Goal: Answer question/provide support: Share knowledge or assist other users

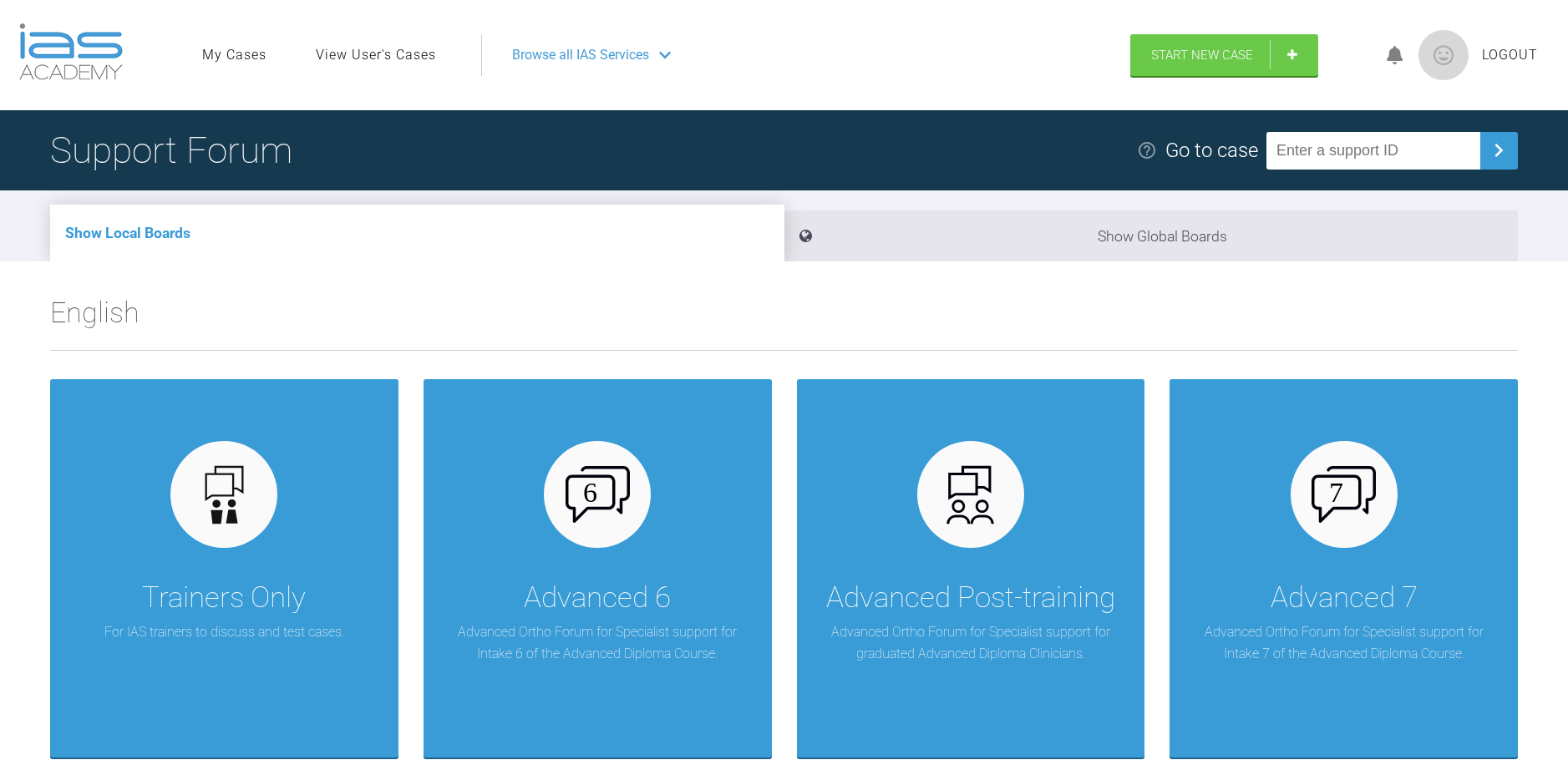
click at [379, 50] on link "View User's Cases" at bounding box center [376, 55] width 120 height 21
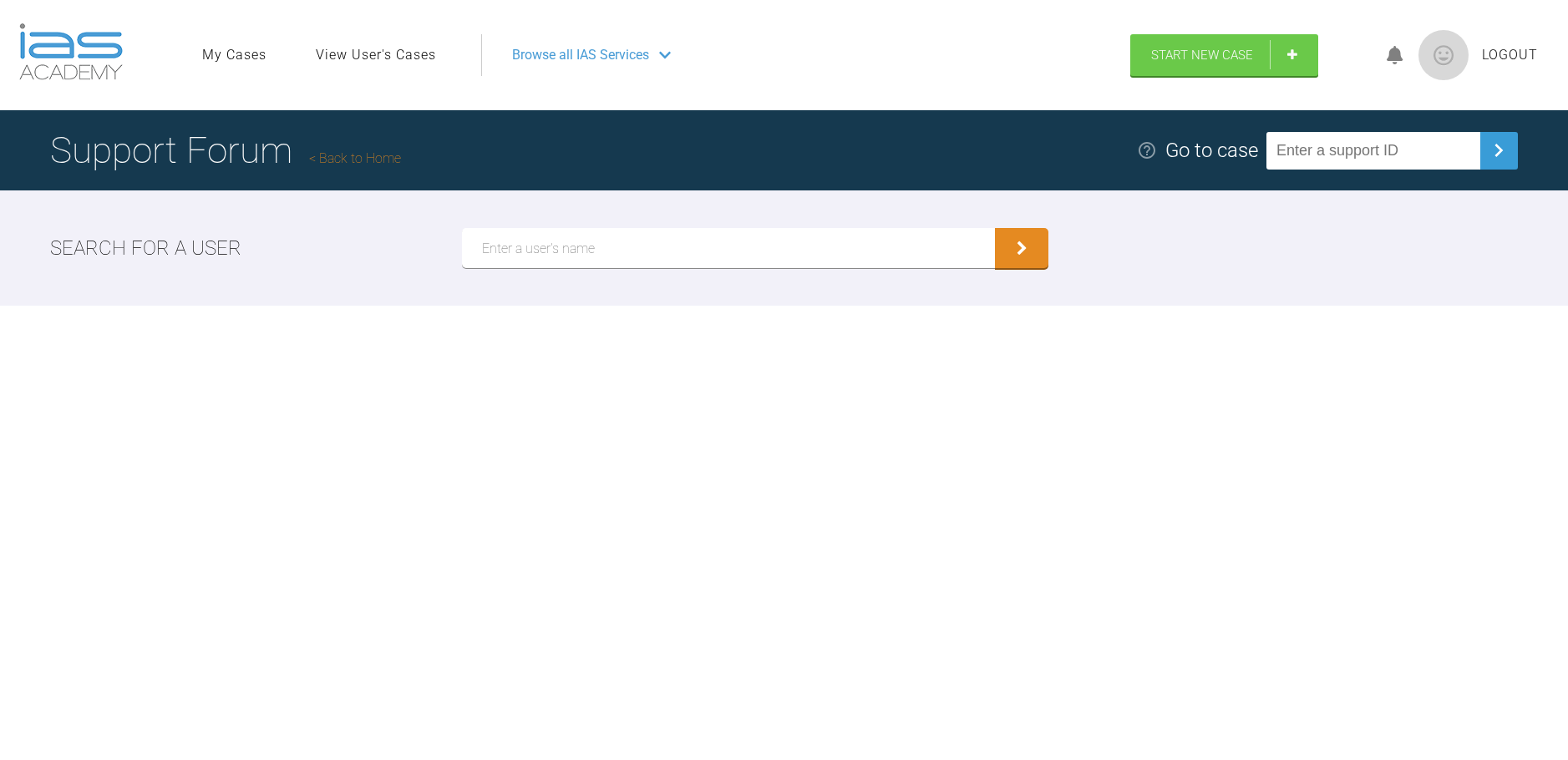
click at [615, 254] on input "text" at bounding box center [729, 248] width 534 height 40
click at [525, 257] on input "[PERSON_NAME]" at bounding box center [729, 248] width 534 height 40
type input "[PERSON_NAME]"
click at [995, 228] on button "submit" at bounding box center [1022, 248] width 54 height 40
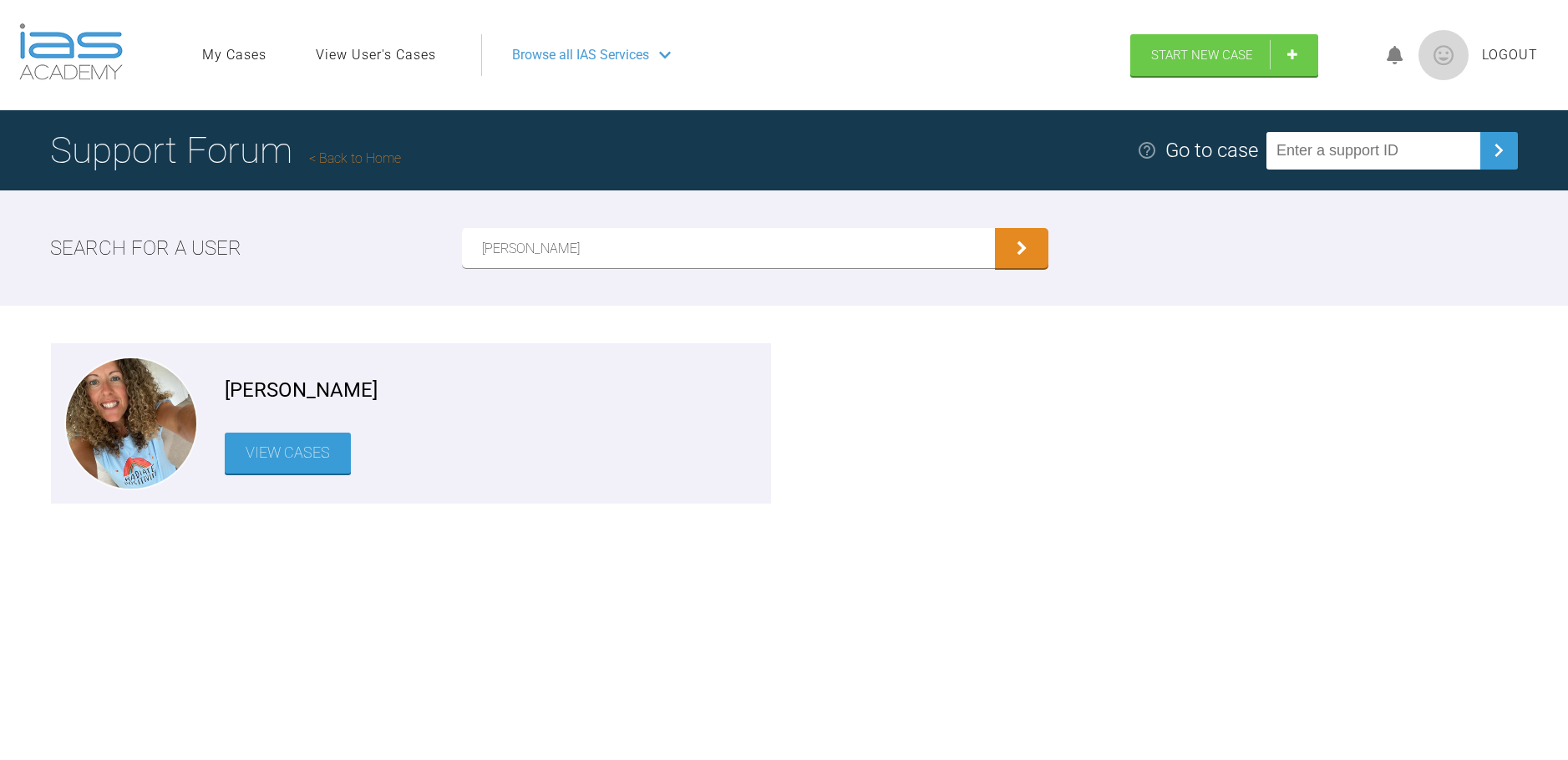
click at [285, 442] on link "View Cases" at bounding box center [287, 453] width 126 height 41
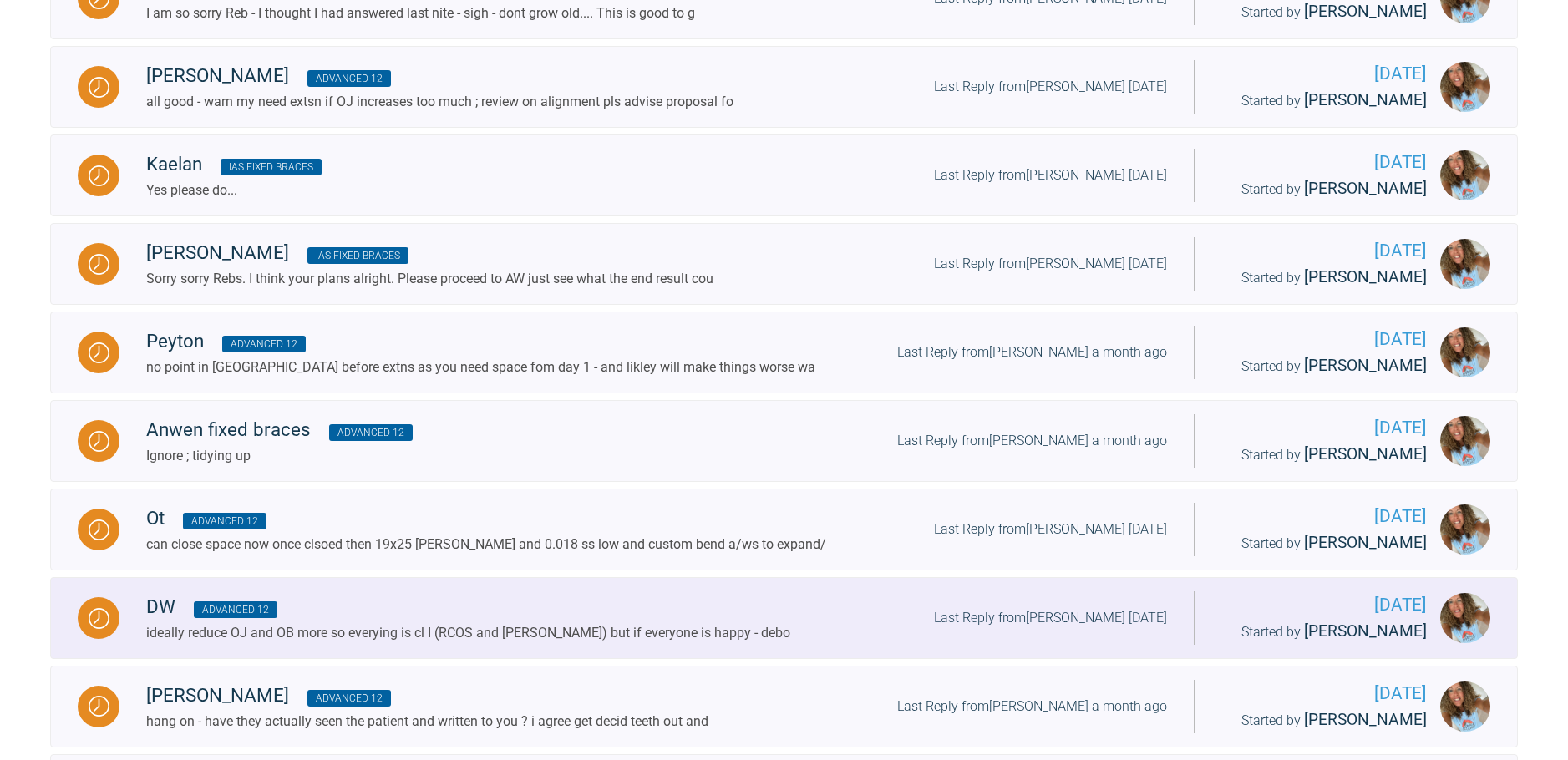
scroll to position [215, 0]
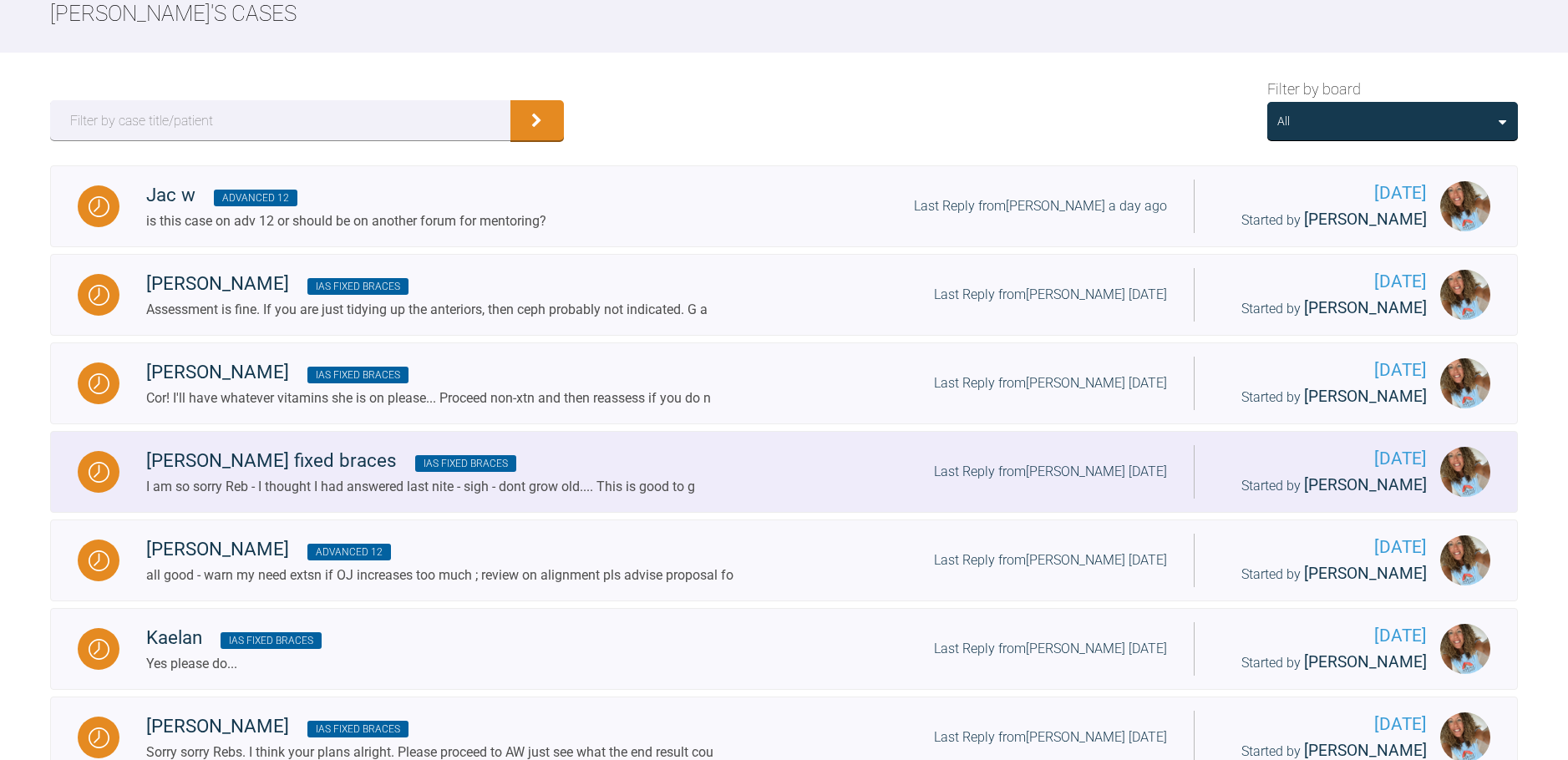
click at [203, 476] on div "[PERSON_NAME] fixed braces IAS Fixed Braces" at bounding box center [420, 461] width 549 height 30
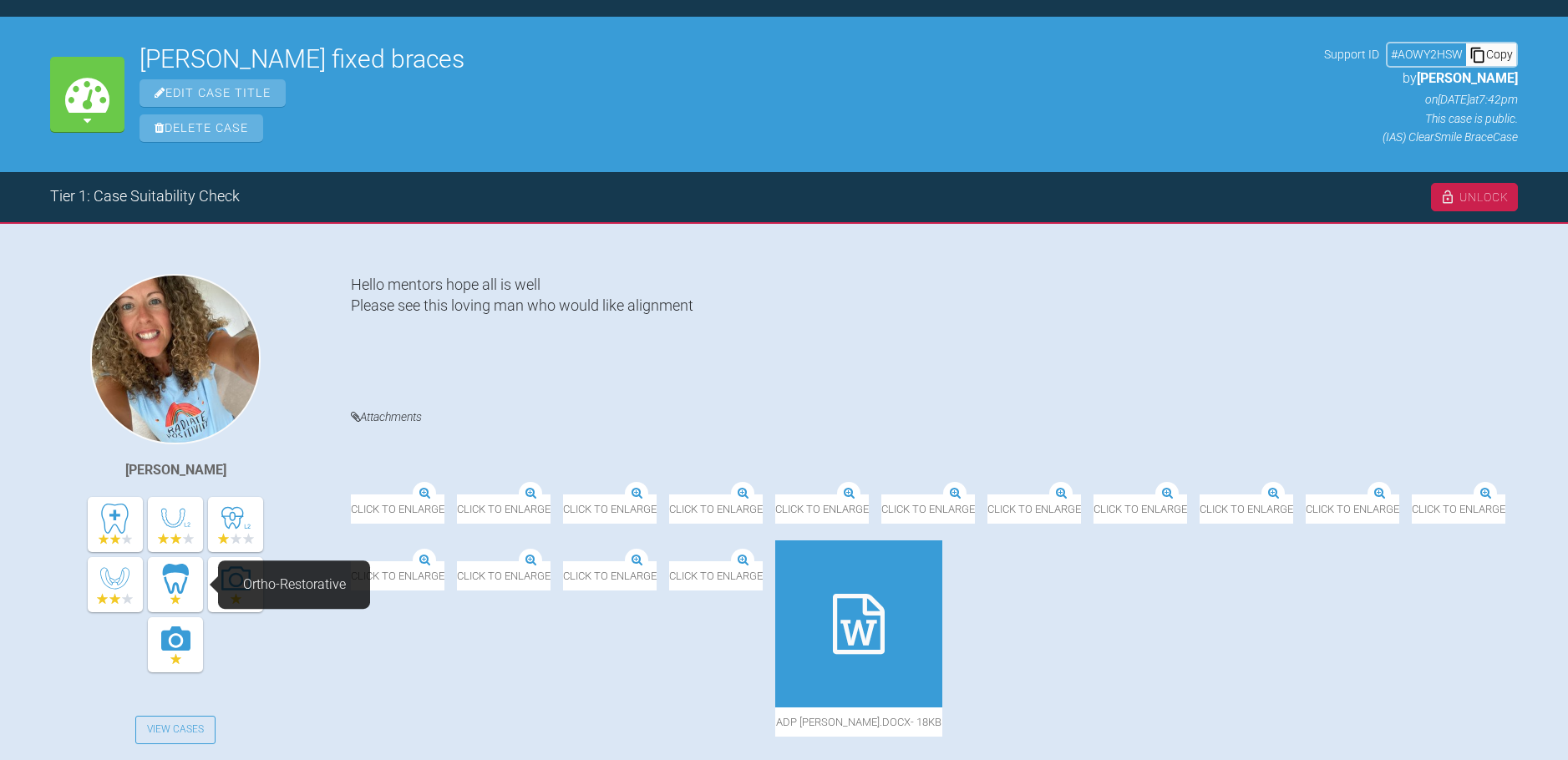
scroll to position [215, 0]
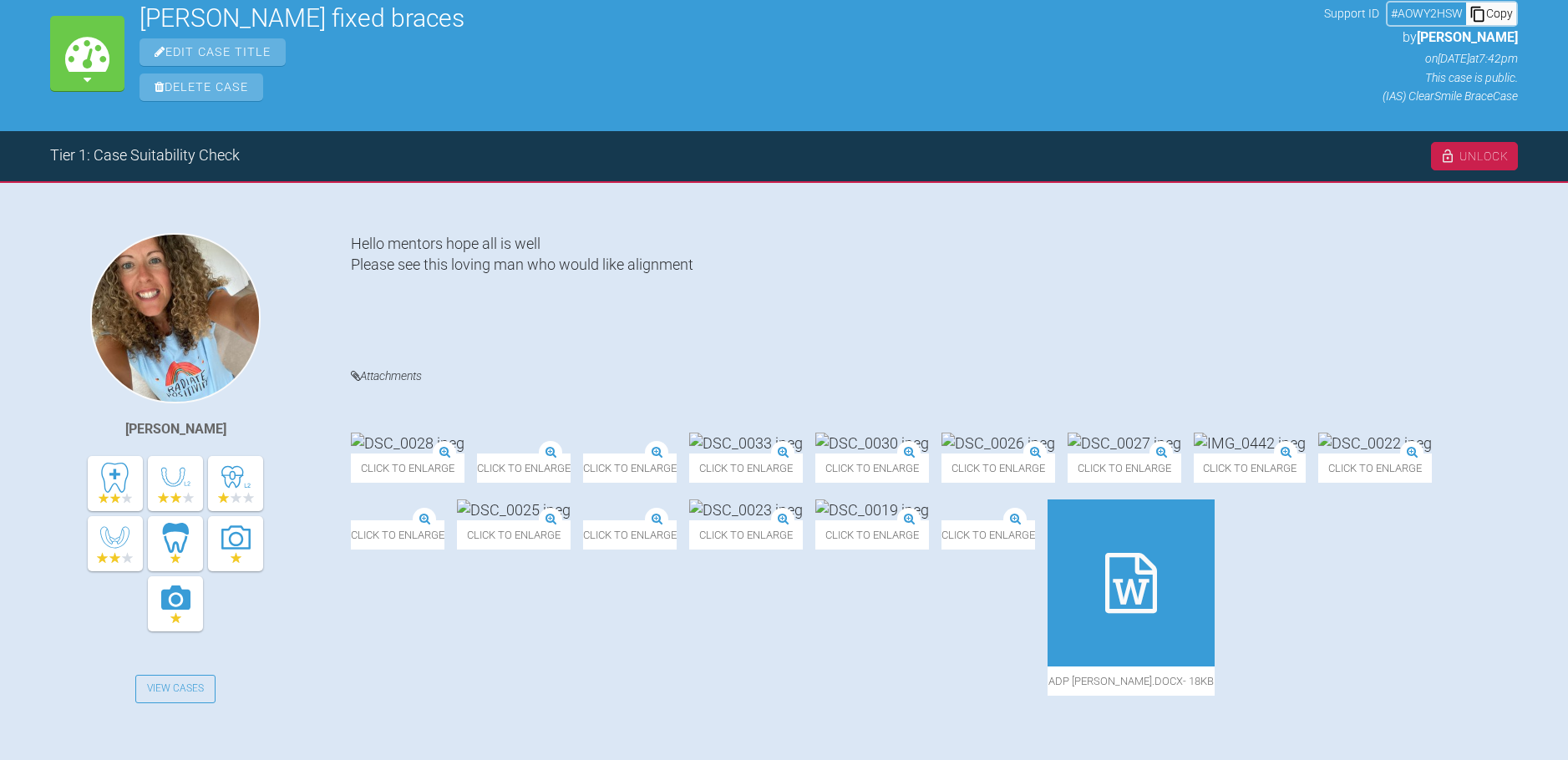
click at [437, 433] on img at bounding box center [407, 442] width 113 height 21
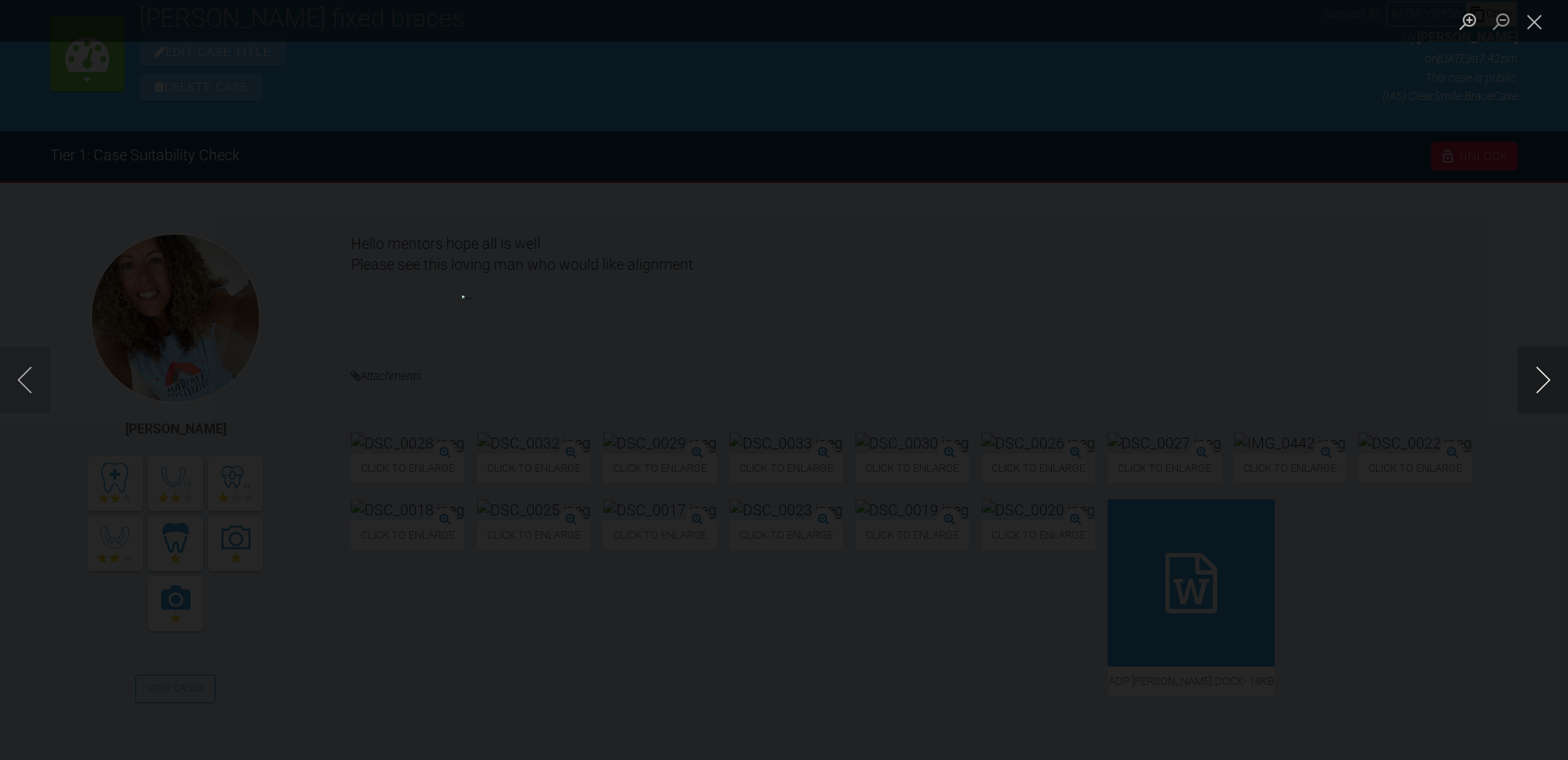
click at [1526, 386] on button "Next image" at bounding box center [1543, 380] width 50 height 67
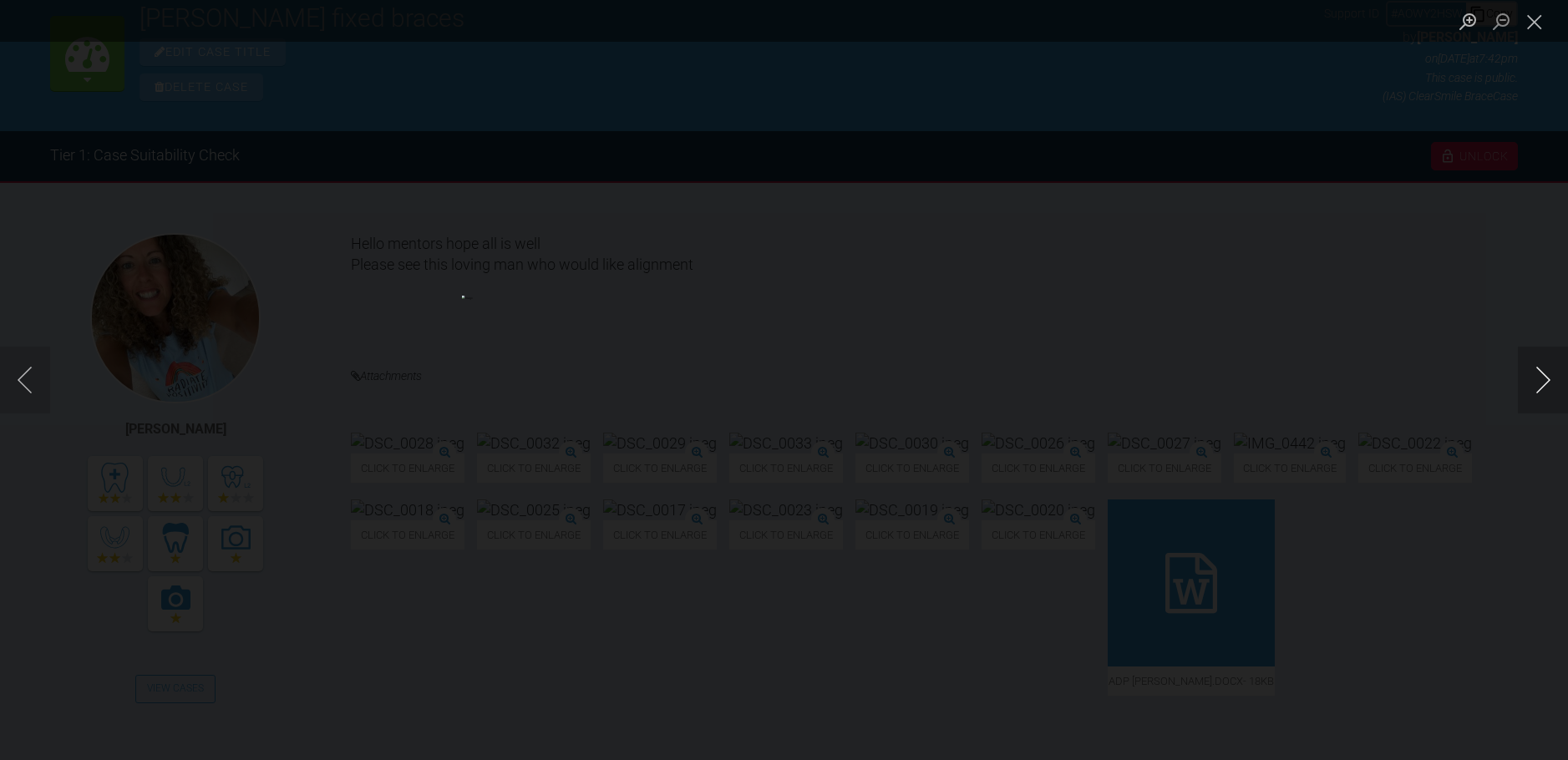
click at [1526, 386] on button "Next image" at bounding box center [1543, 380] width 50 height 67
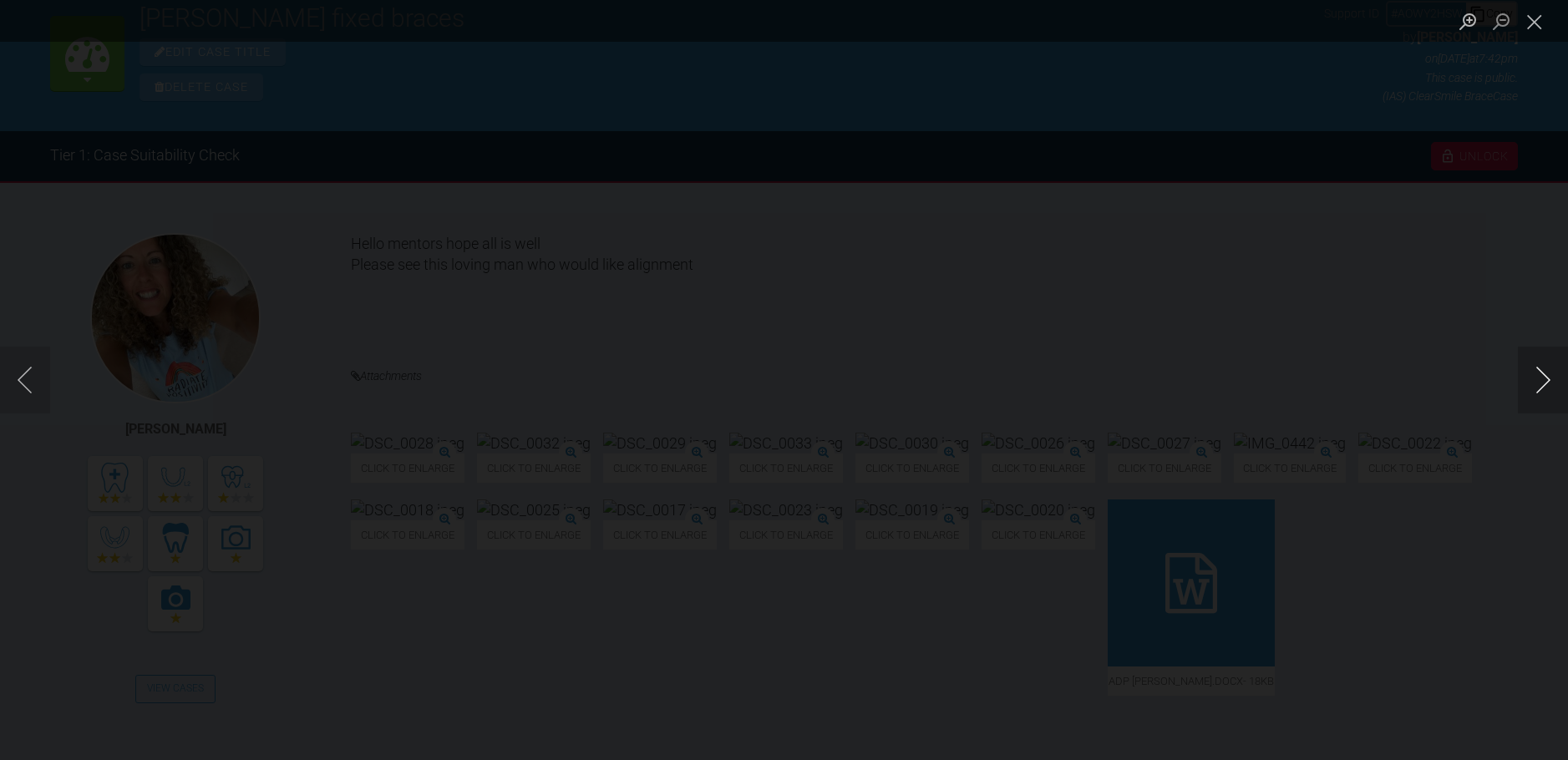
click at [1526, 386] on button "Next image" at bounding box center [1543, 380] width 50 height 67
click at [1538, 20] on button "Close lightbox" at bounding box center [1534, 21] width 33 height 29
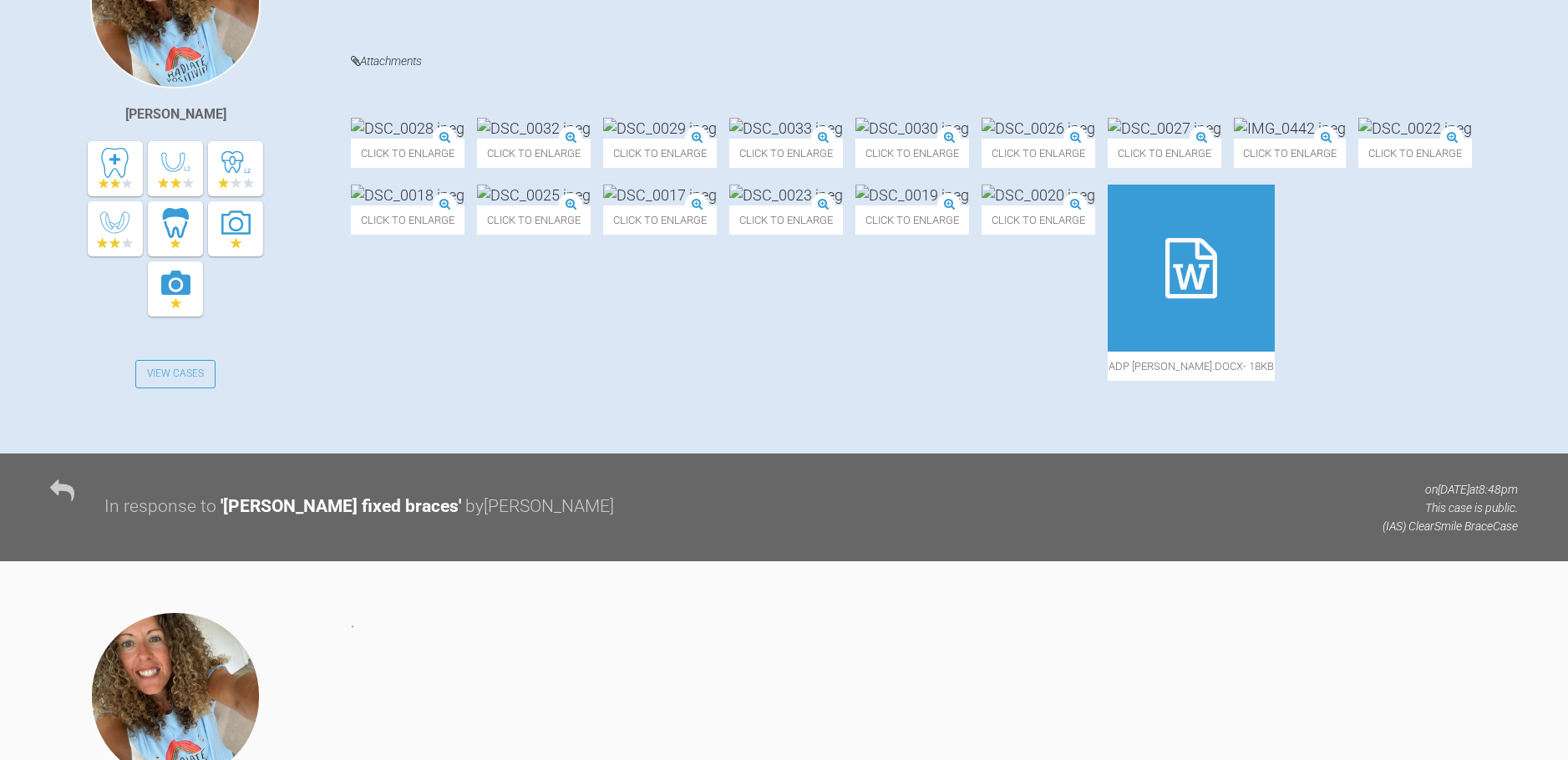
scroll to position [0, 0]
